Goal: Information Seeking & Learning: Learn about a topic

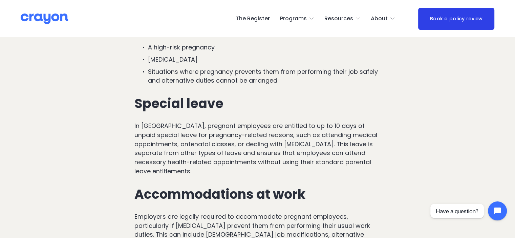
scroll to position [339, 0]
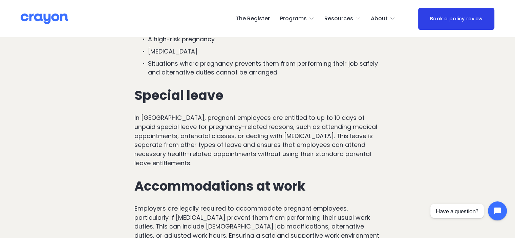
click at [253, 159] on p "In New Zealand, pregnant employees are entitled to up to 10 days of unpaid spec…" at bounding box center [257, 140] width 246 height 54
drag, startPoint x: 233, startPoint y: 154, endPoint x: 260, endPoint y: 158, distance: 27.4
click at [260, 158] on p "In New Zealand, pregnant employees are entitled to up to 10 days of unpaid spec…" at bounding box center [257, 140] width 246 height 54
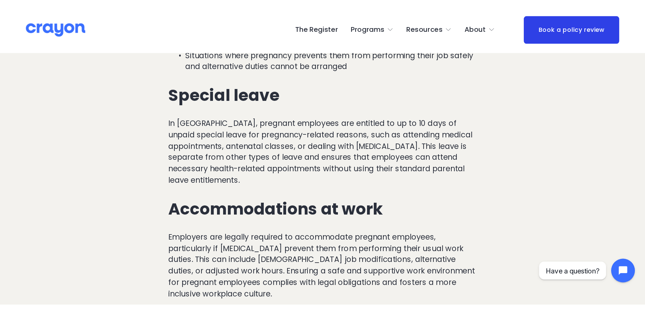
scroll to position [372, 0]
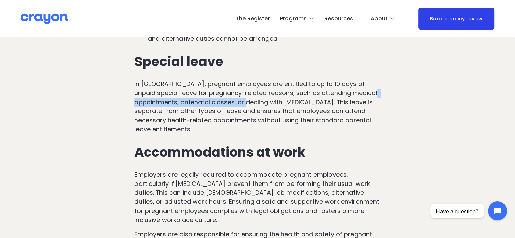
drag, startPoint x: 153, startPoint y: 105, endPoint x: 262, endPoint y: 108, distance: 108.7
click at [262, 108] on p "In New Zealand, pregnant employees are entitled to up to 10 days of unpaid spec…" at bounding box center [257, 107] width 246 height 54
click at [308, 110] on p "In New Zealand, pregnant employees are entitled to up to 10 days of unpaid spec…" at bounding box center [257, 107] width 246 height 54
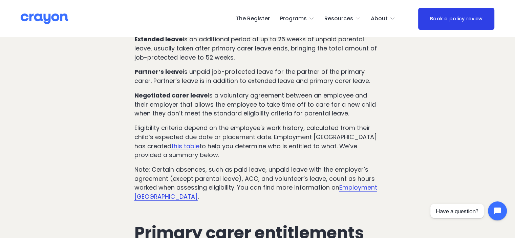
scroll to position [948, 0]
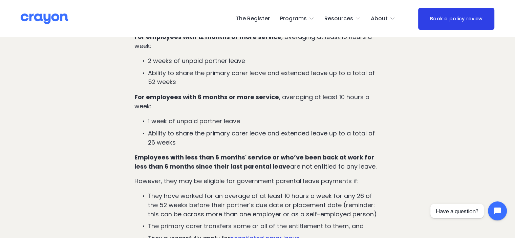
scroll to position [1354, 0]
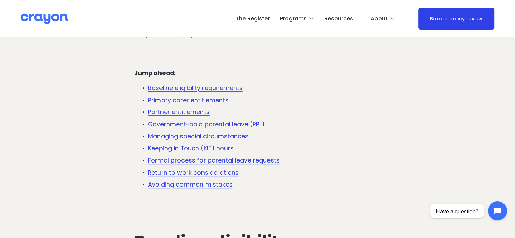
scroll to position [608, 0]
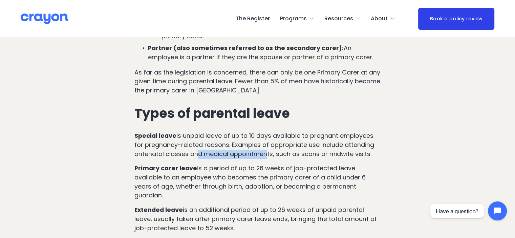
drag, startPoint x: 199, startPoint y: 157, endPoint x: 266, endPoint y: 157, distance: 67.0
click at [266, 157] on p "Special leave is unpaid leave of up to 10 days available to pregnant employees …" at bounding box center [257, 144] width 246 height 27
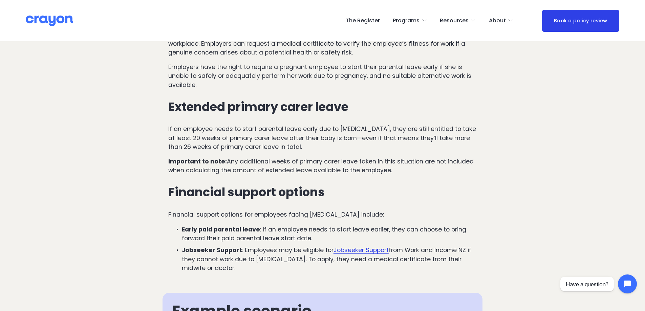
scroll to position [474, 0]
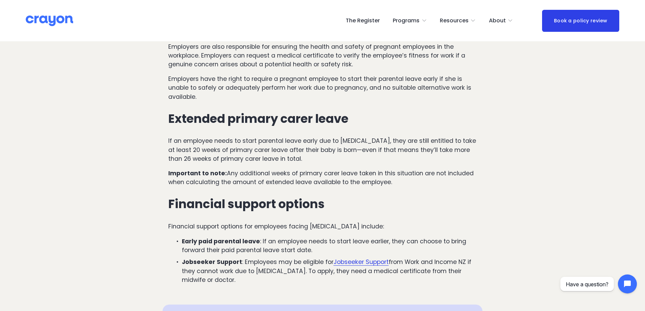
click at [499, 19] on span "About" at bounding box center [497, 21] width 17 height 10
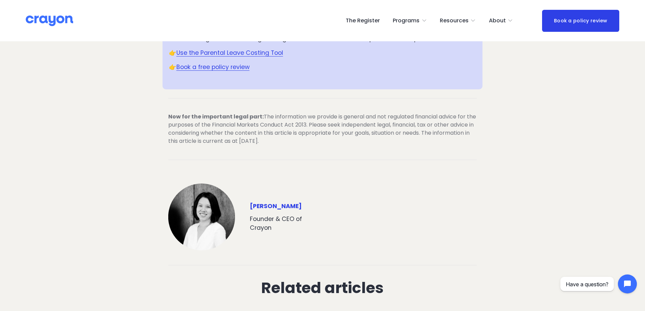
scroll to position [1286, 0]
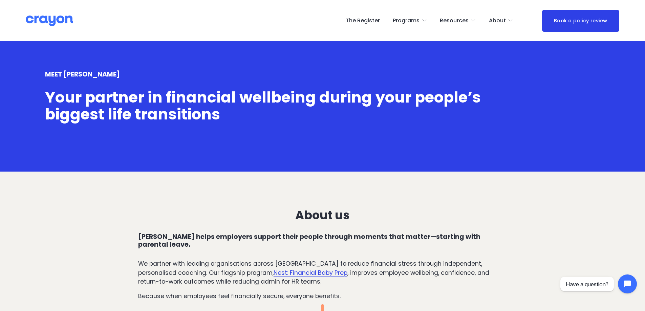
click at [512, 20] on icon "folder dropdown" at bounding box center [509, 20] width 5 height 5
